Goal: Find specific page/section: Locate a particular part of the current website

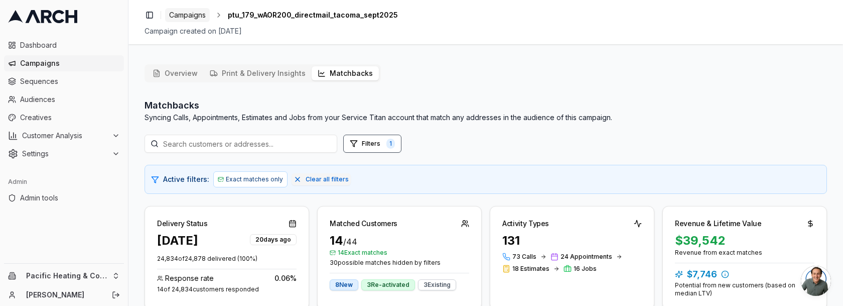
click at [196, 18] on span "Campaigns" at bounding box center [187, 15] width 37 height 10
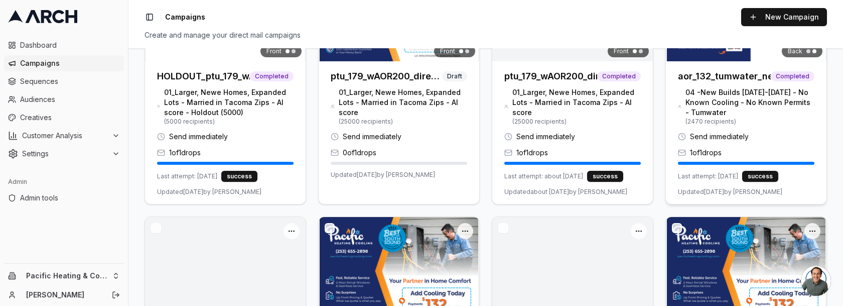
scroll to position [154, 0]
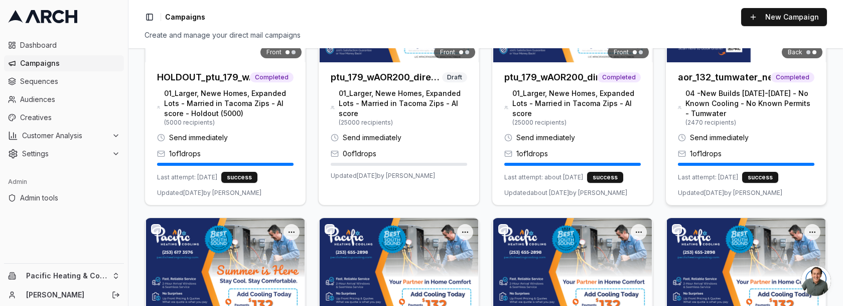
click at [728, 78] on h3 "aor_132_tumwater_newbuilds_noac_drop1" at bounding box center [724, 77] width 93 height 14
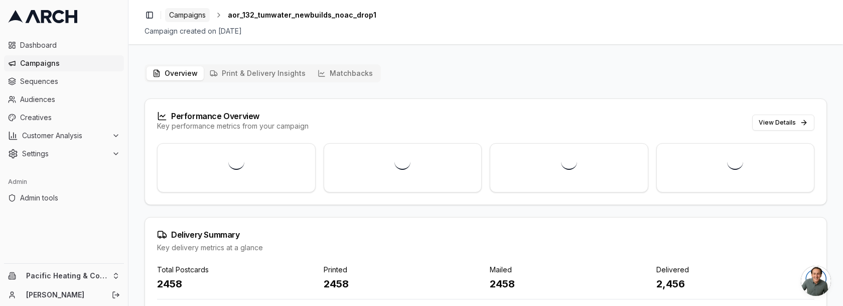
click at [193, 8] on link "Campaigns" at bounding box center [187, 15] width 45 height 14
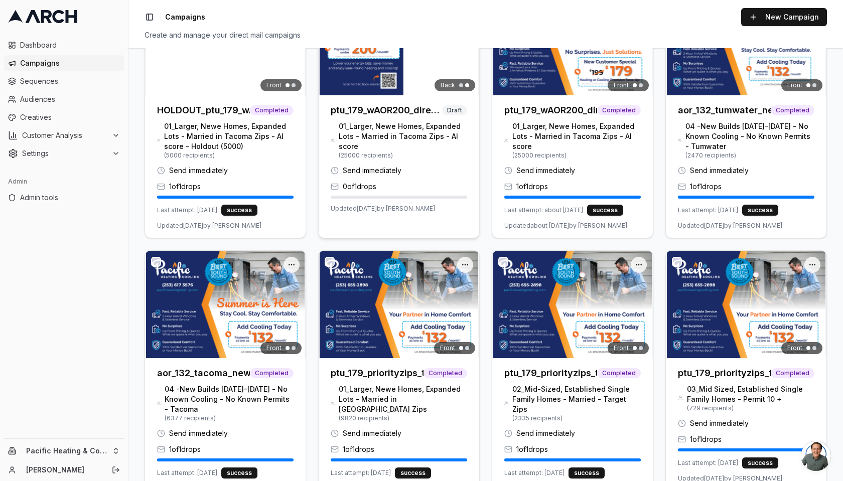
scroll to position [162, 0]
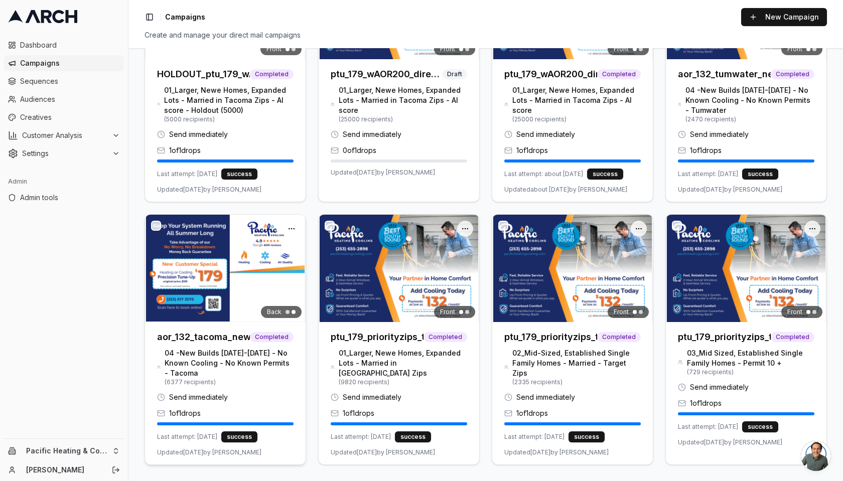
click at [221, 305] on h3 "aor_132_tacoma_newbuilds_noac_drop1" at bounding box center [203, 337] width 93 height 14
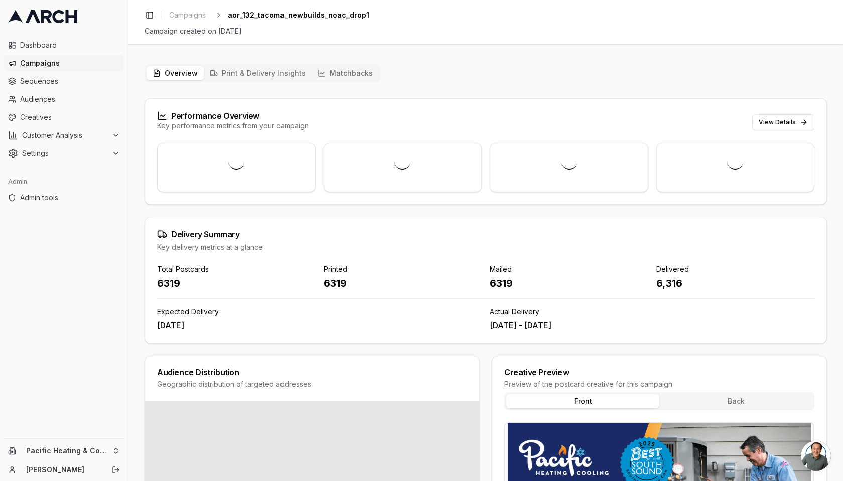
click at [350, 69] on button "Matchbacks" at bounding box center [345, 73] width 67 height 14
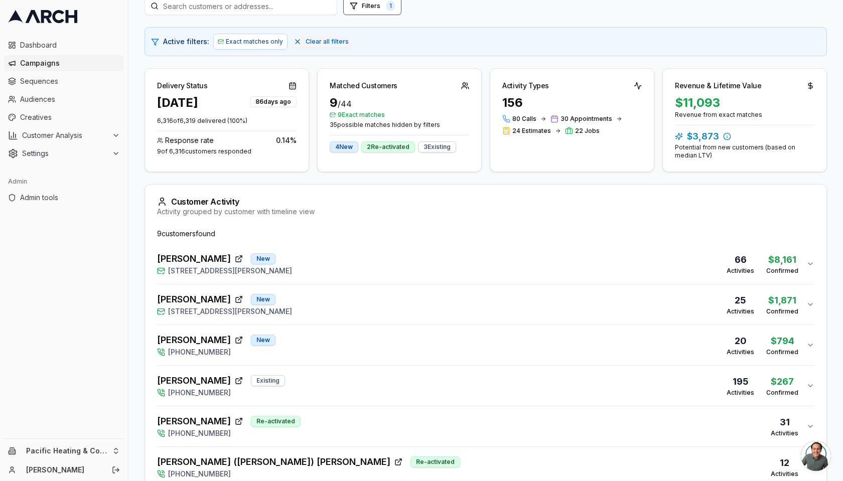
scroll to position [151, 0]
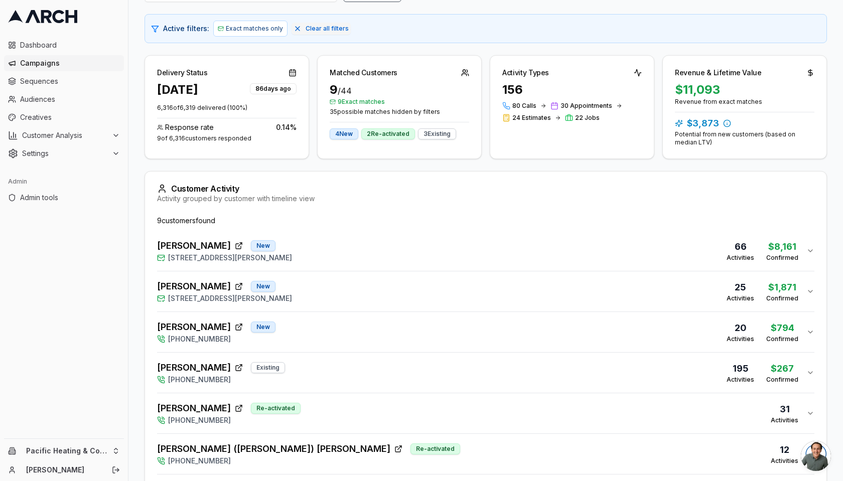
click at [385, 249] on div "Jeff Hanna New 2688 Olie Ann Place, Enumclaw, WA 98022 66 Activities $8,161 Con…" at bounding box center [481, 251] width 649 height 24
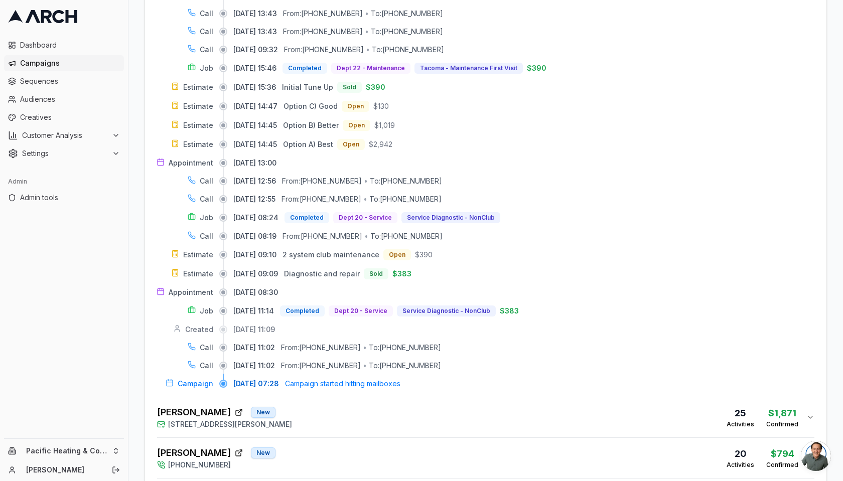
scroll to position [1137, 0]
click at [382, 305] on div "Joe Asmundson New 2655 Olie Ann Place, Enumclaw, WA 98022 25 Activities $1,871 …" at bounding box center [481, 418] width 649 height 24
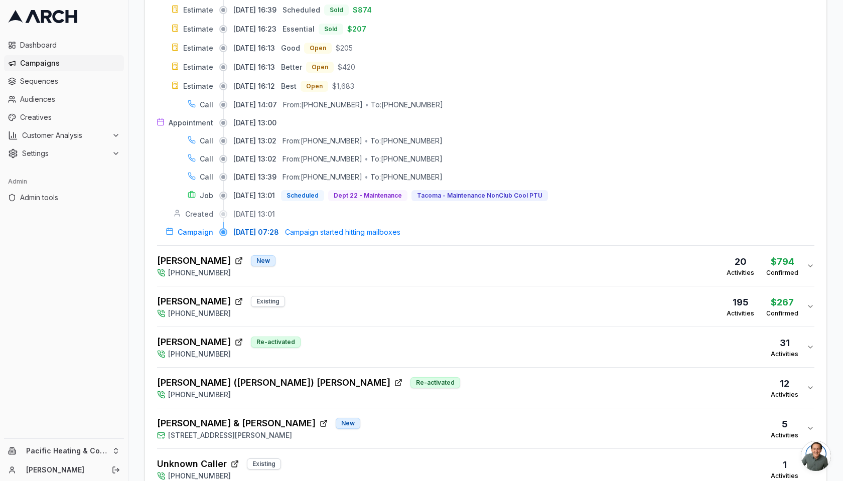
scroll to position [1814, 0]
